Goal: Communication & Community: Answer question/provide support

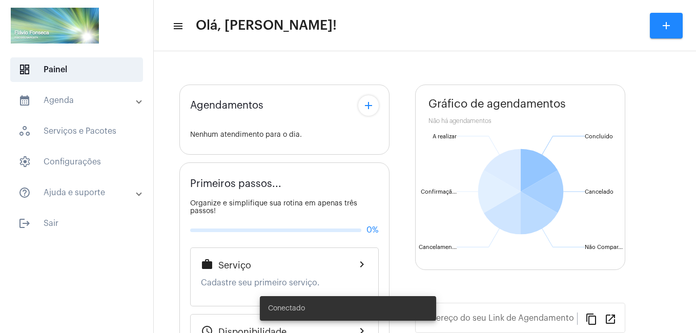
type input "[URL][DOMAIN_NAME]"
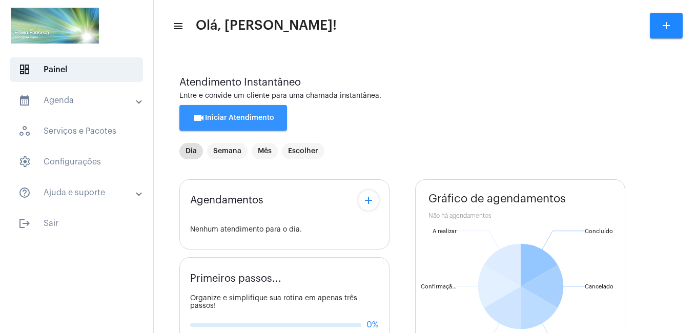
click at [251, 115] on span "videocam Iniciar Atendimento" at bounding box center [233, 117] width 81 height 7
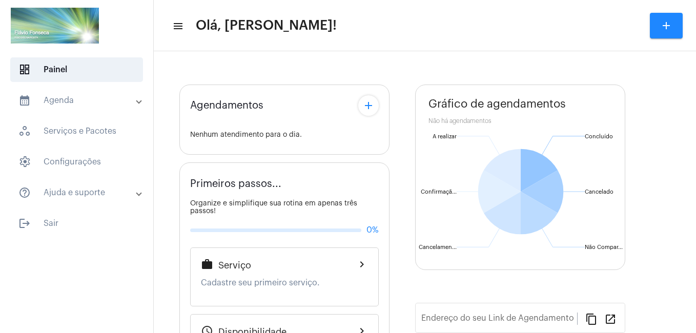
type input "[URL][DOMAIN_NAME]"
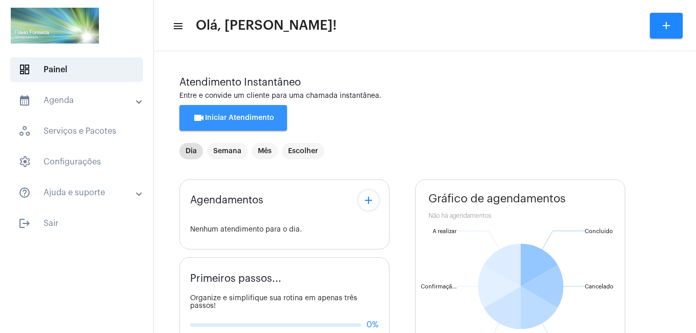
click at [259, 114] on span "videocam Iniciar Atendimento" at bounding box center [233, 117] width 81 height 7
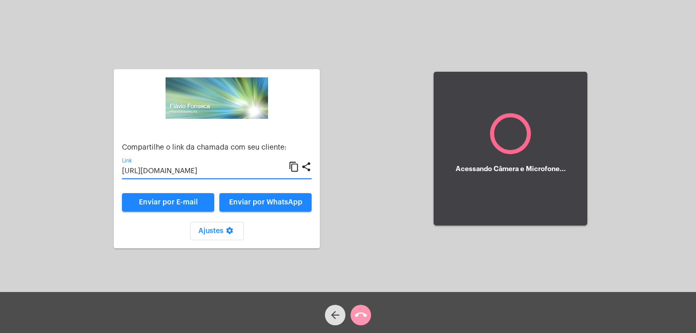
click at [211, 170] on input "[URL][DOMAIN_NAME]" at bounding box center [205, 172] width 167 height 8
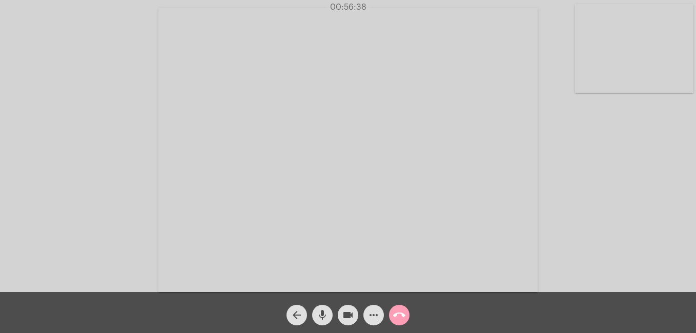
click at [398, 320] on mat-icon "call_end" at bounding box center [399, 315] width 12 height 12
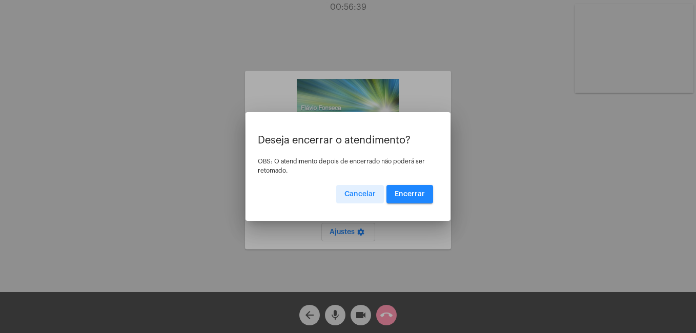
click at [398, 191] on span "Encerrar" at bounding box center [409, 194] width 30 height 7
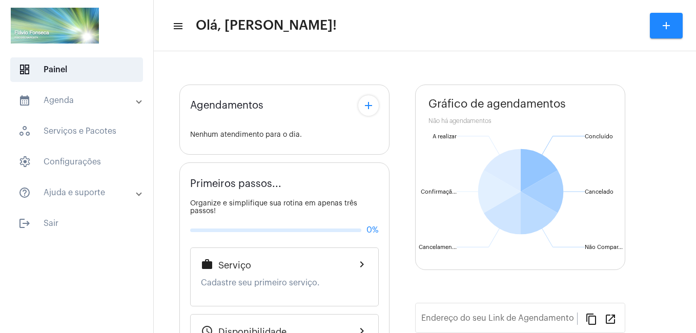
type input "[URL][DOMAIN_NAME]"
